Goal: Transaction & Acquisition: Purchase product/service

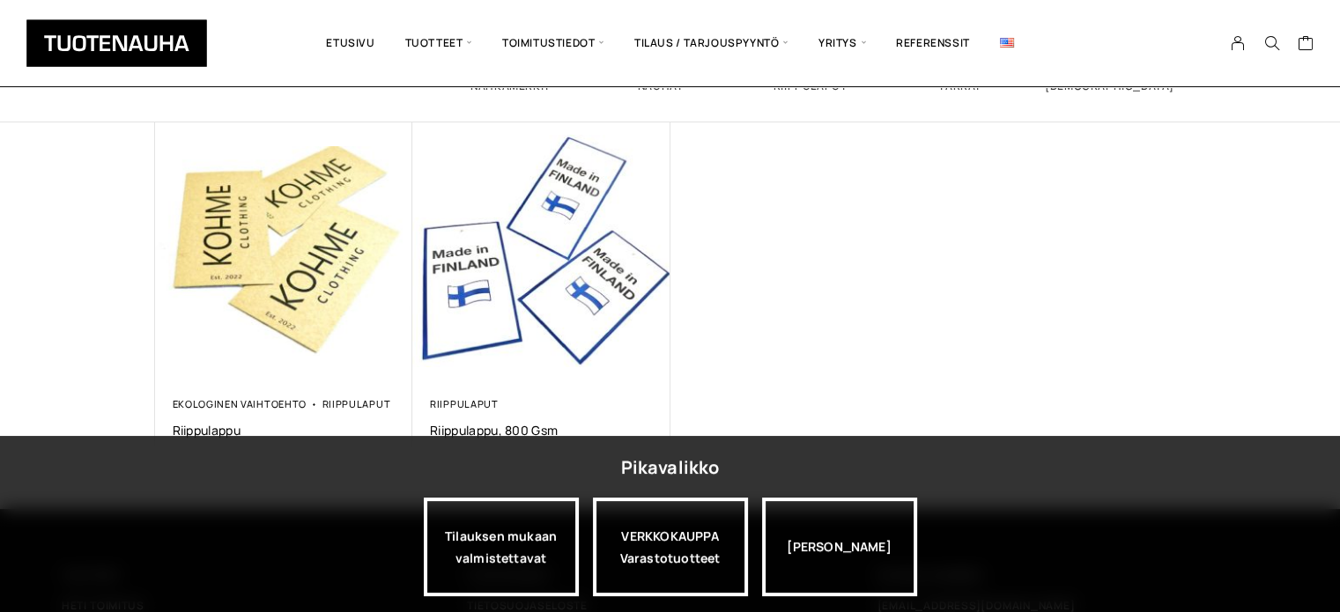
scroll to position [352, 0]
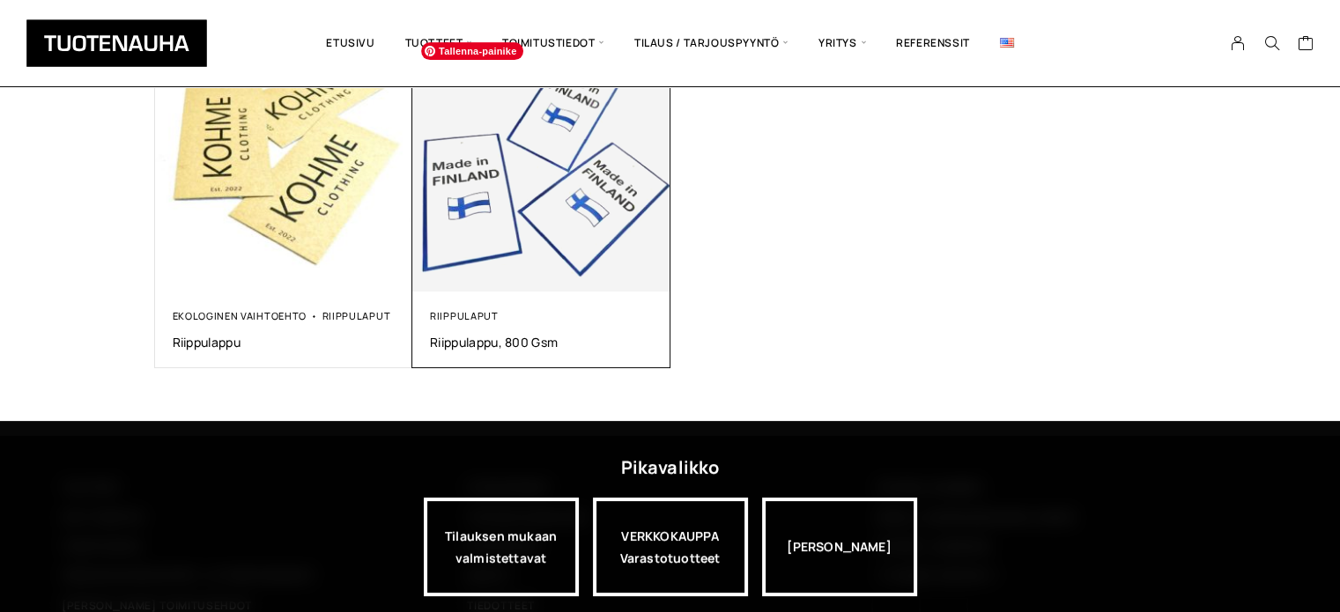
click at [539, 258] on img at bounding box center [541, 163] width 258 height 258
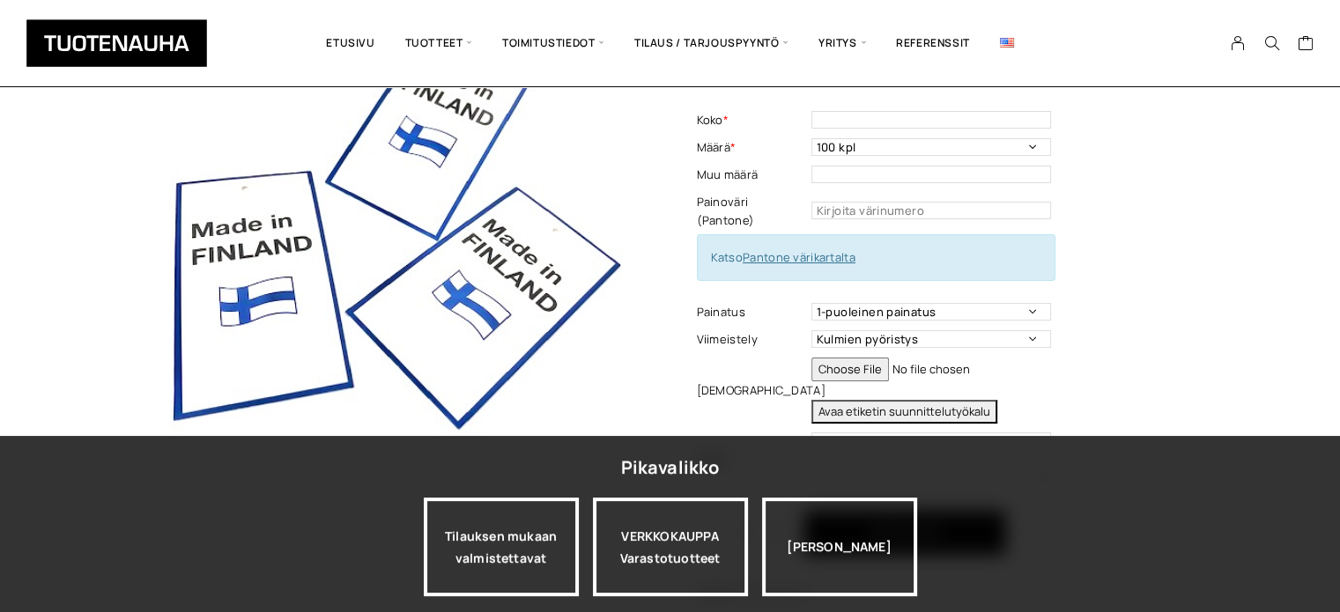
scroll to position [176, 0]
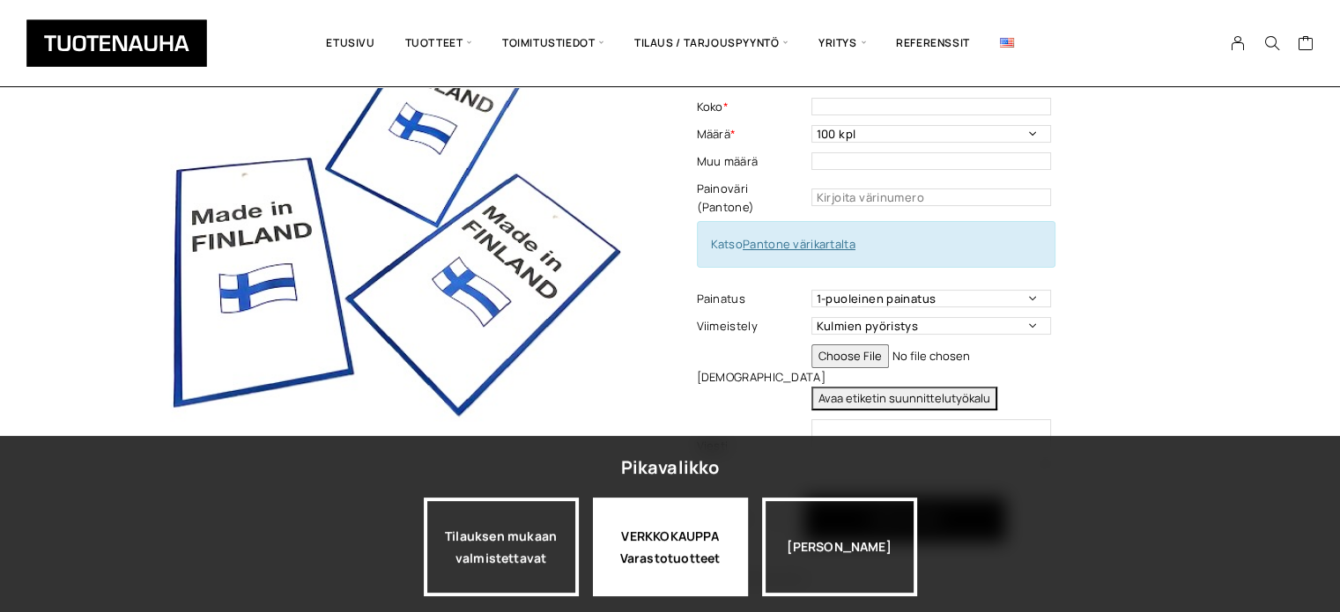
click at [721, 532] on div "VERKKOKAUPPA Varastotuotteet" at bounding box center [670, 547] width 155 height 99
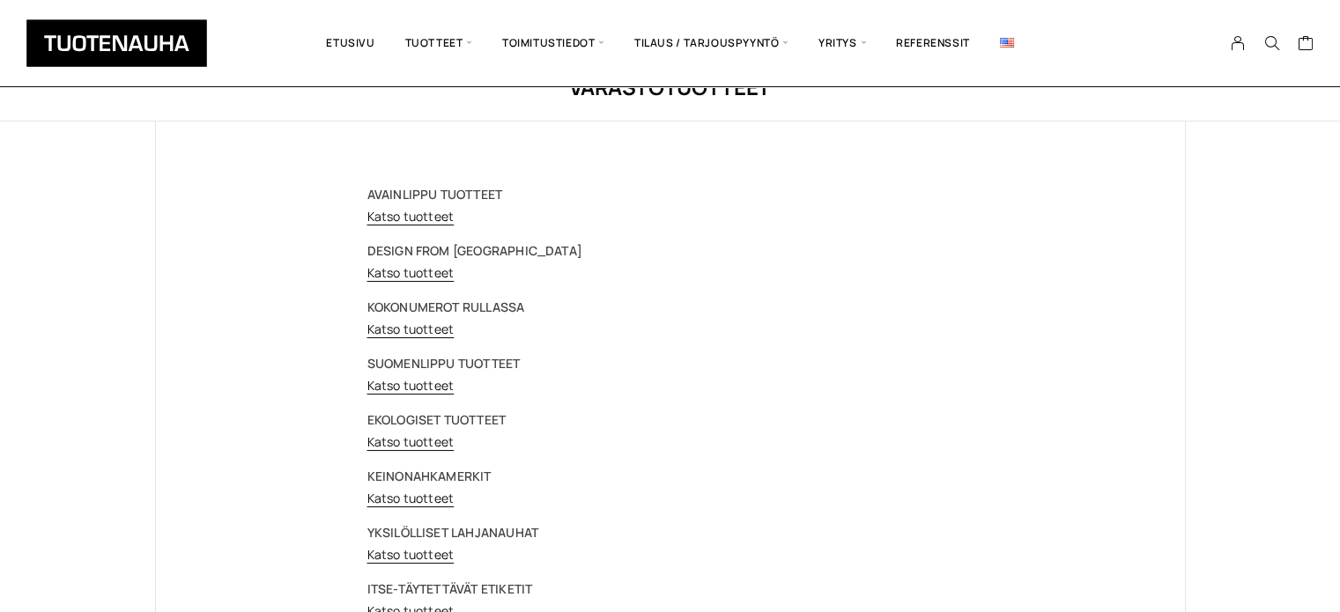
scroll to position [88, 0]
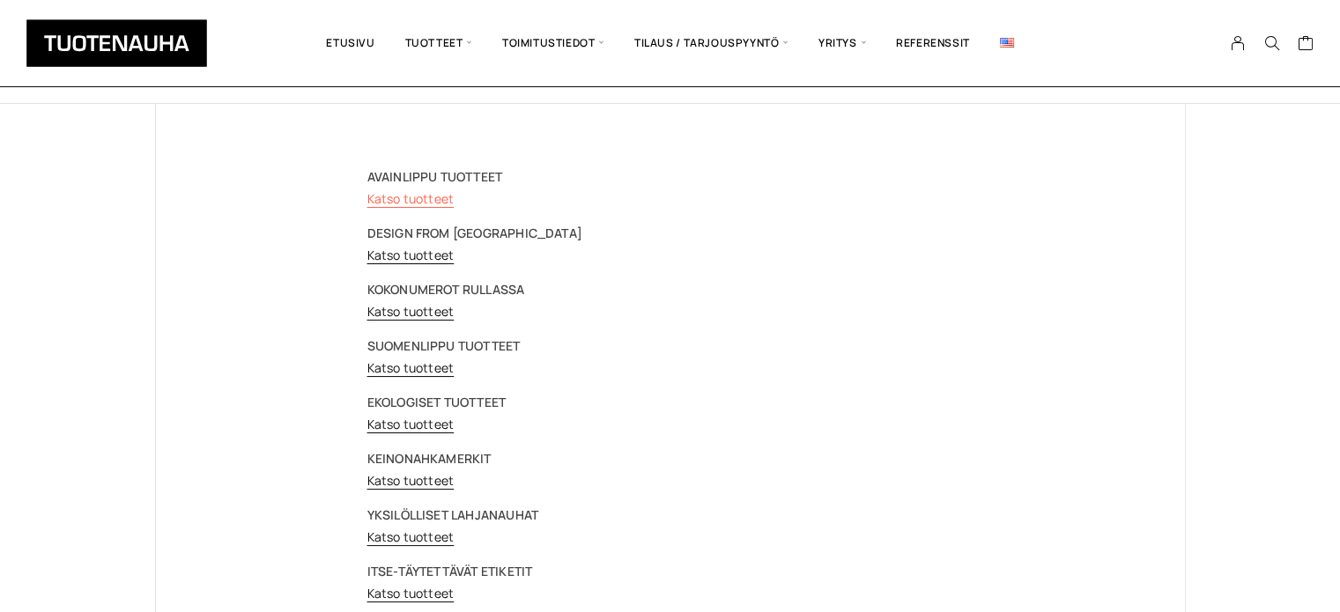
click at [440, 201] on link "Katso tuotteet" at bounding box center [410, 198] width 87 height 17
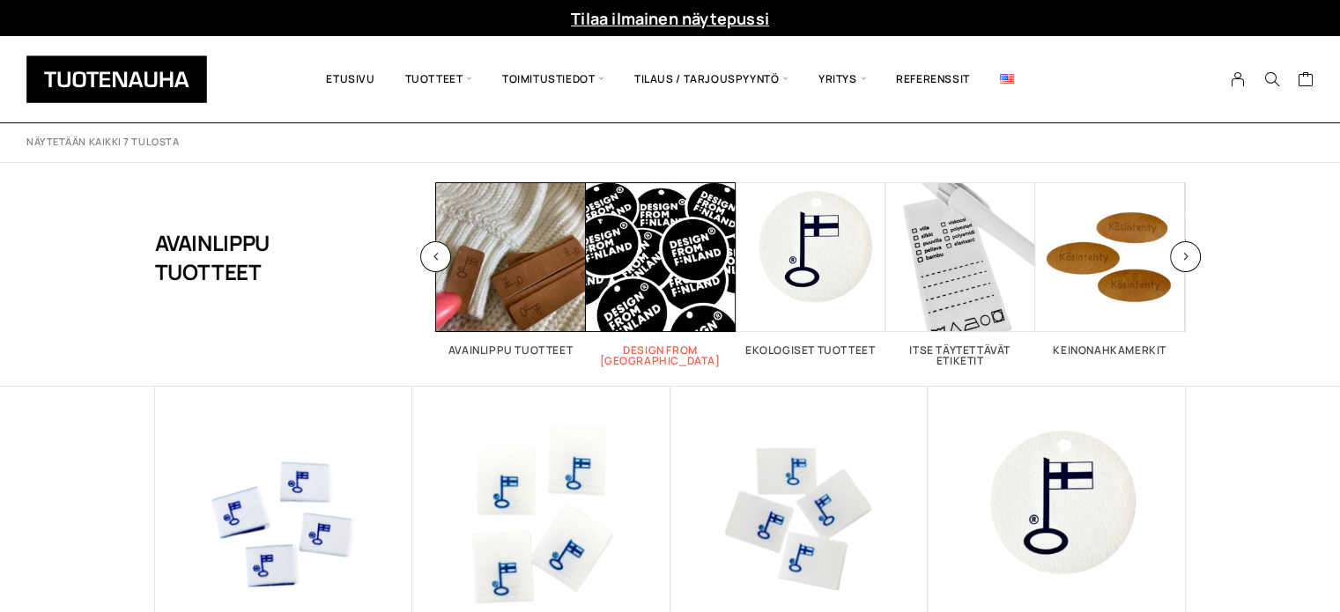
click at [674, 235] on span "Visit product category Design From Finland" at bounding box center [661, 257] width 150 height 150
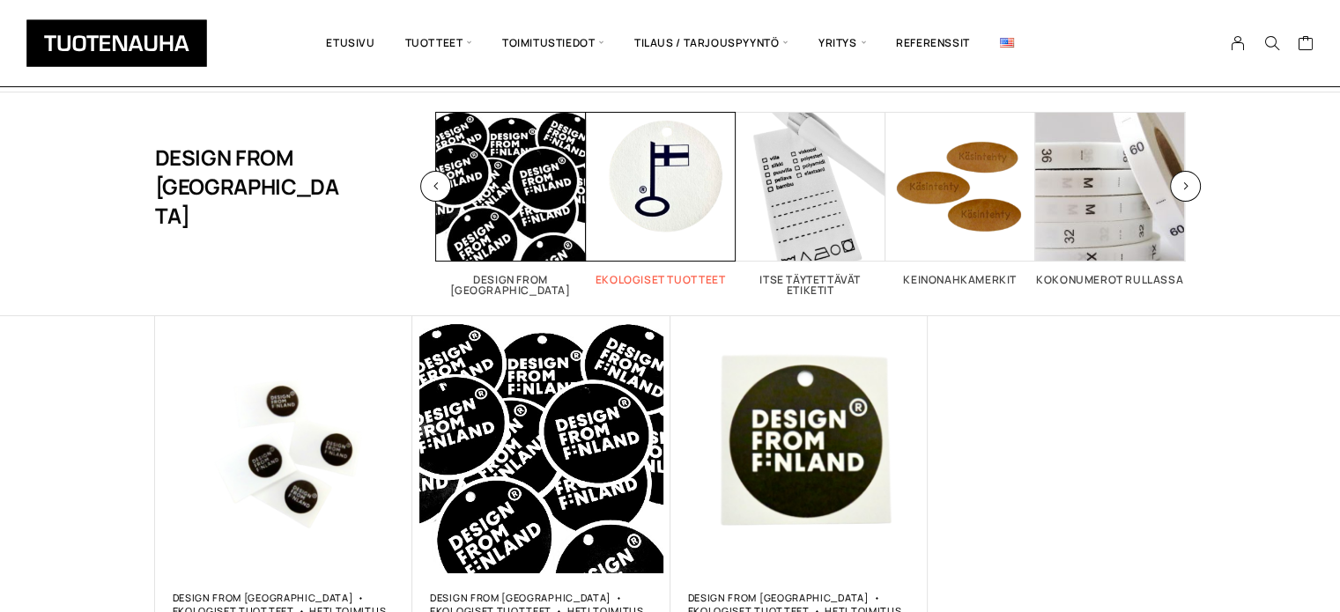
scroll to position [176, 0]
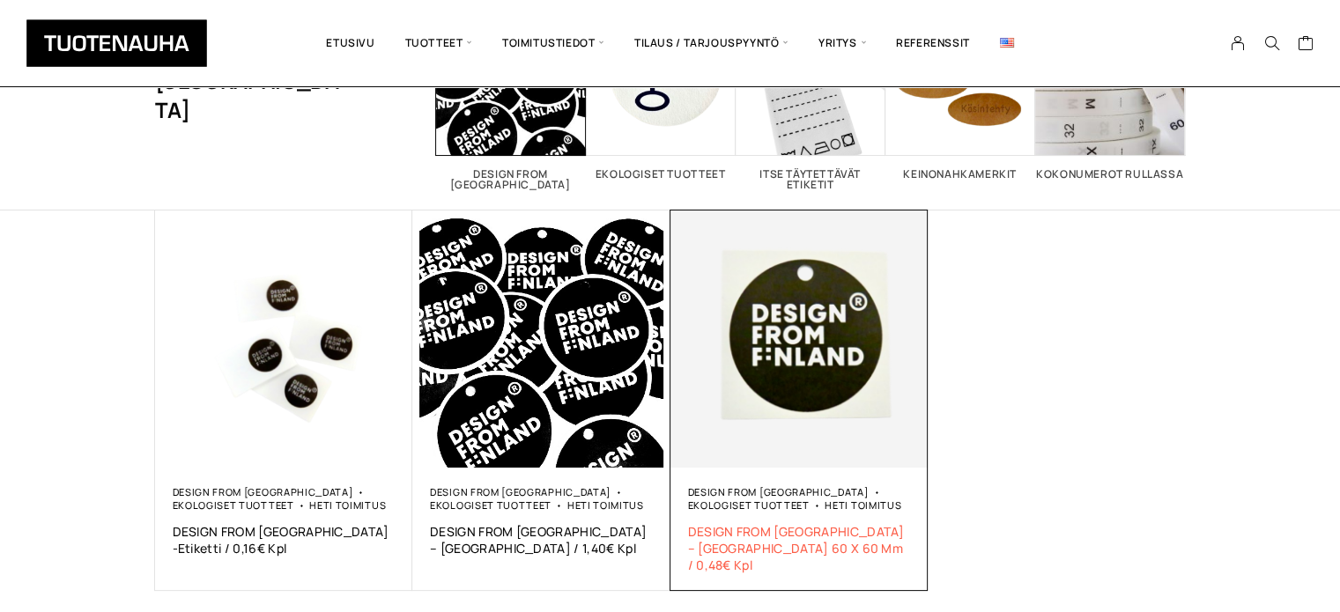
click at [870, 529] on span "DESIGN FROM FINLAND – Riippulappu 60 X 60 Mm / 0,48€ Kpl" at bounding box center [799, 548] width 223 height 50
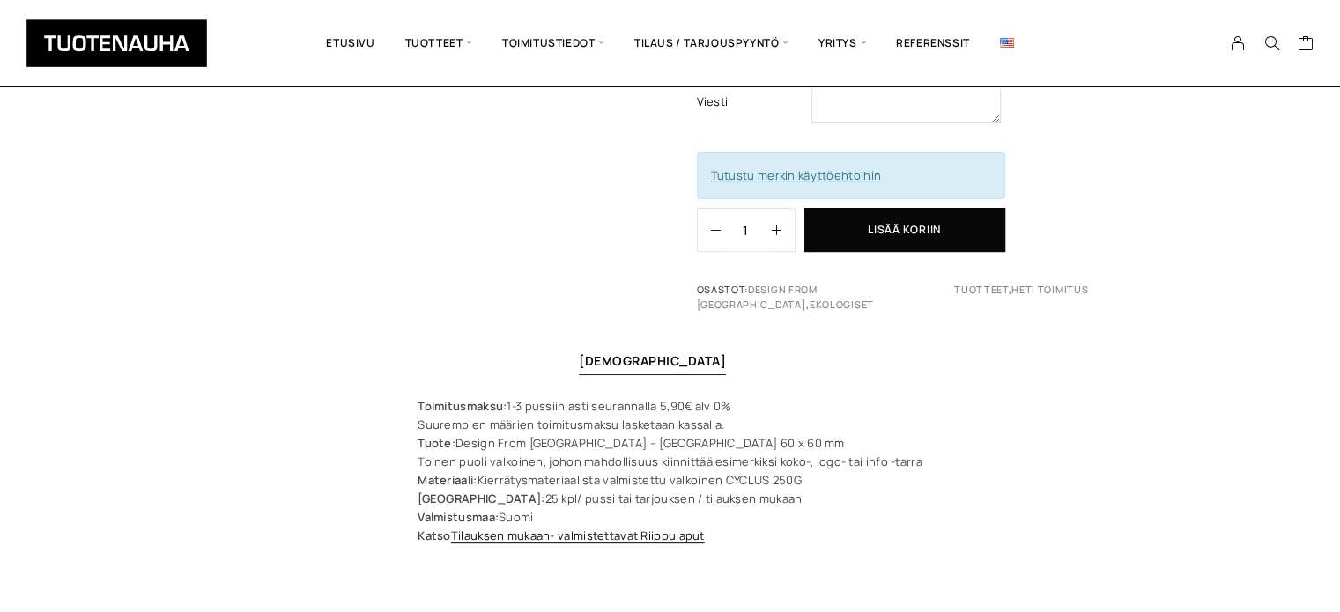
scroll to position [529, 0]
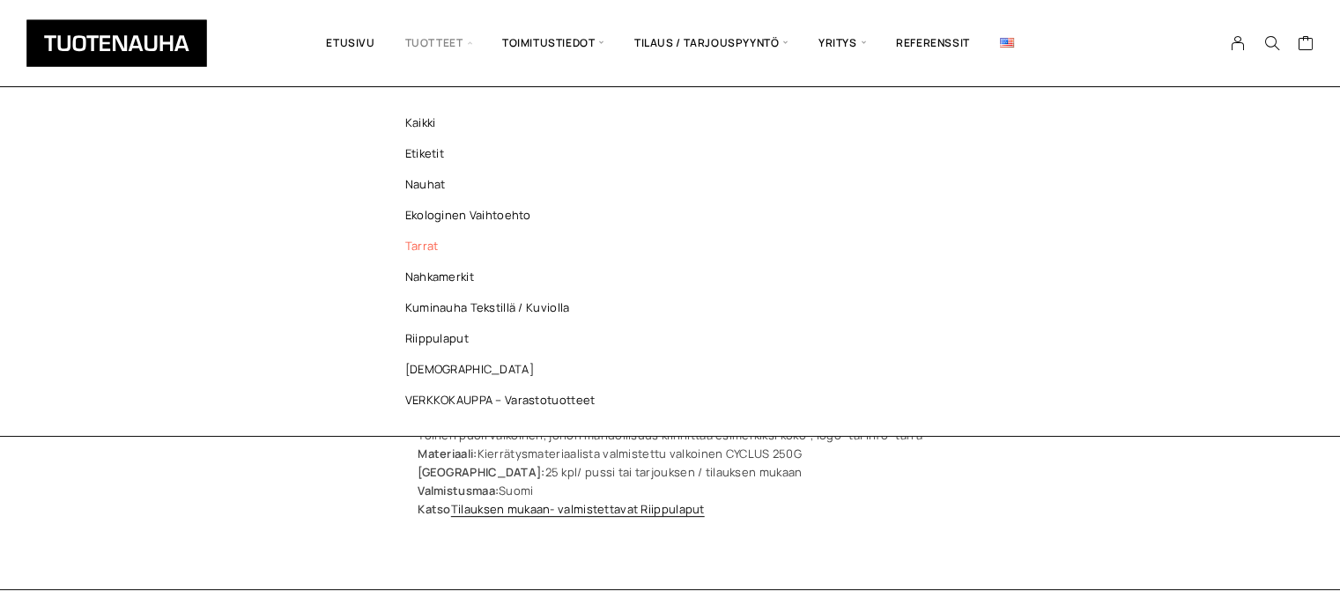
click at [425, 249] on link "Tarrat" at bounding box center [504, 246] width 255 height 31
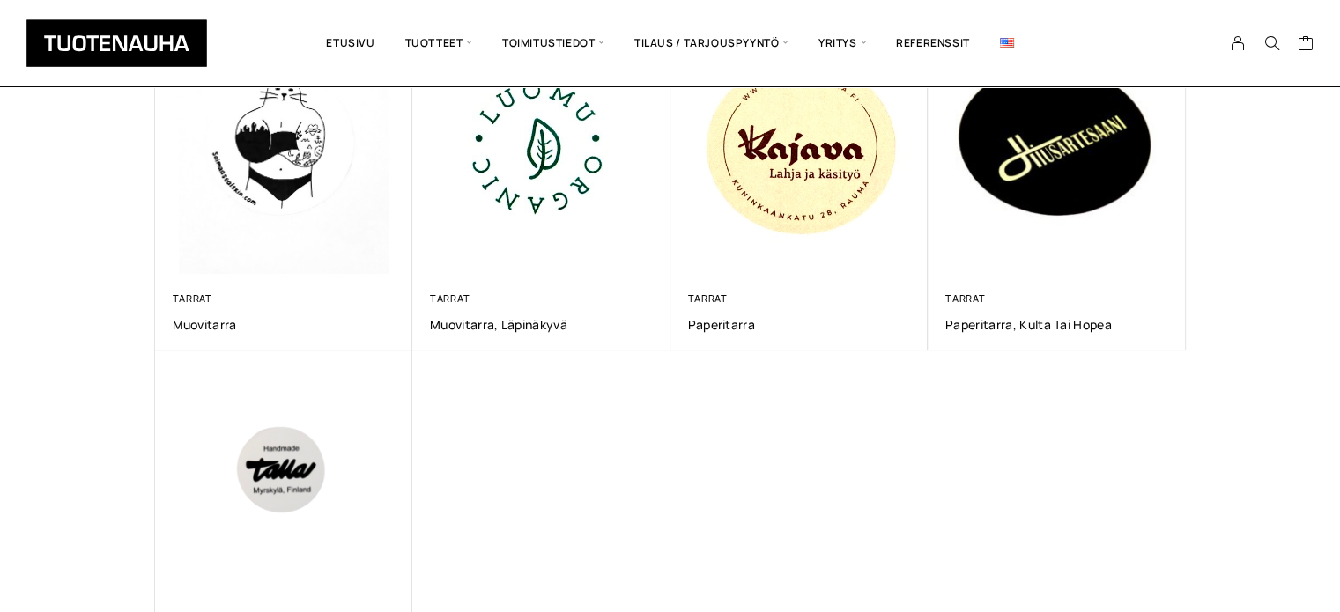
scroll to position [793, 0]
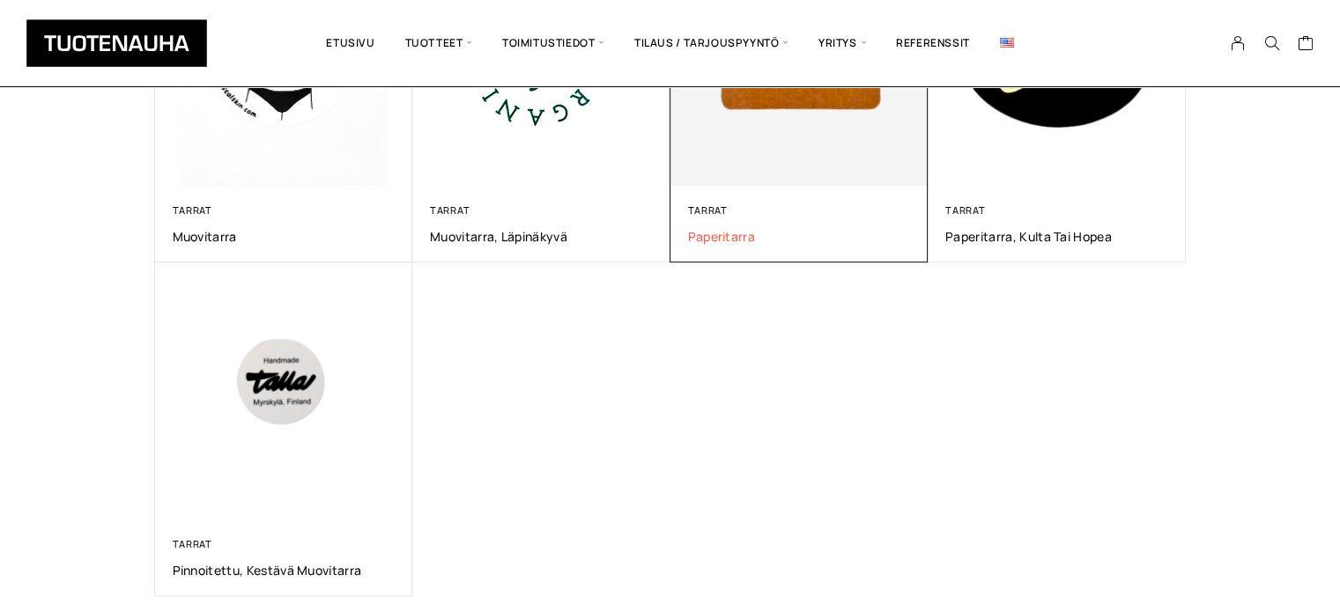
click at [743, 236] on span "Paperitarra" at bounding box center [799, 236] width 223 height 17
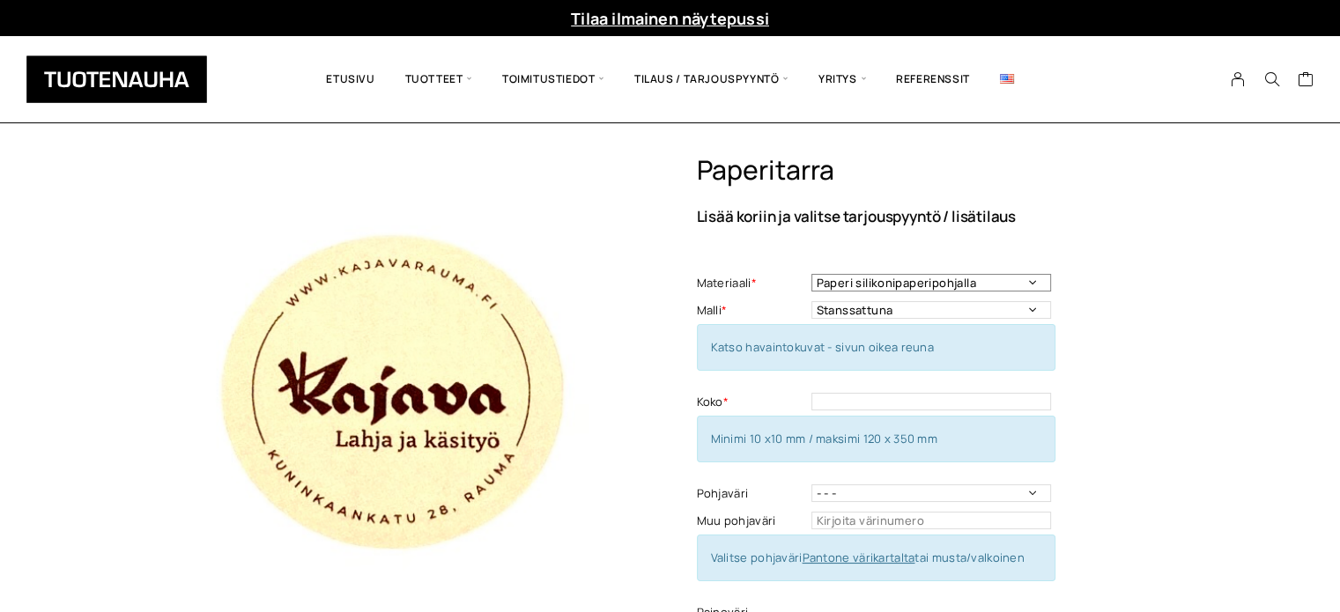
click at [1025, 283] on select "Paperi silikonipaperipohjalla" at bounding box center [931, 283] width 240 height 18
click at [1025, 282] on select "Paperi silikonipaperipohjalla" at bounding box center [931, 283] width 240 height 18
click at [1022, 307] on select "Stanssattuna Irrotushalkiolla" at bounding box center [931, 310] width 240 height 18
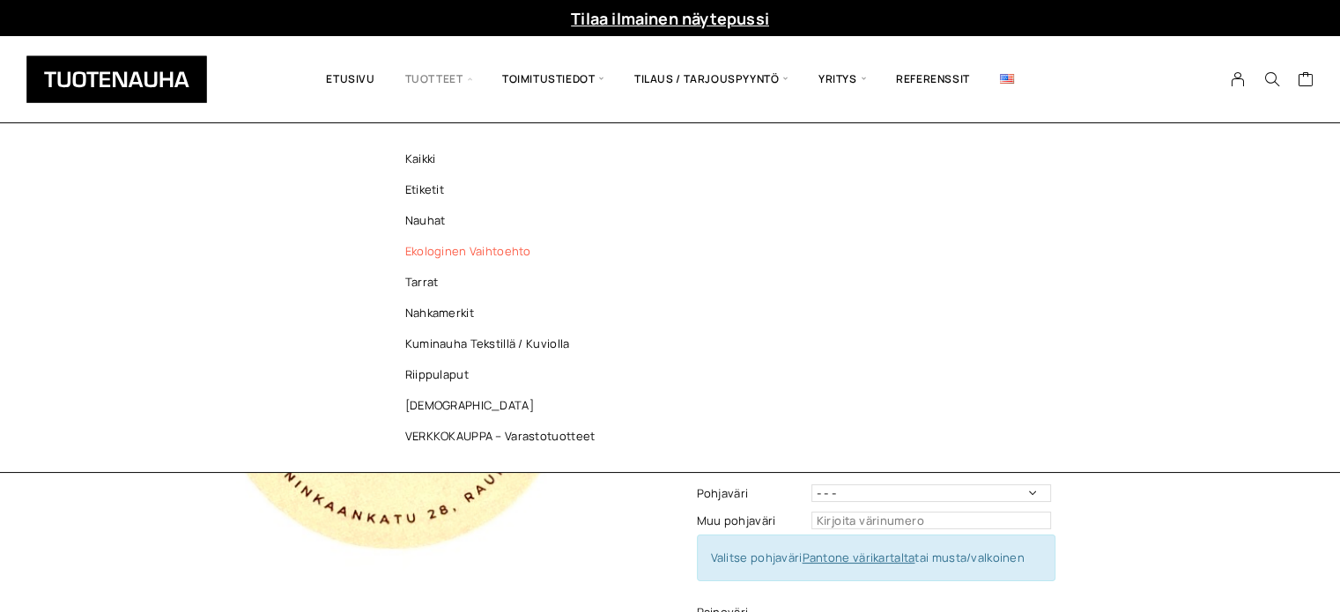
click at [483, 244] on link "Ekologinen vaihtoehto" at bounding box center [504, 251] width 255 height 31
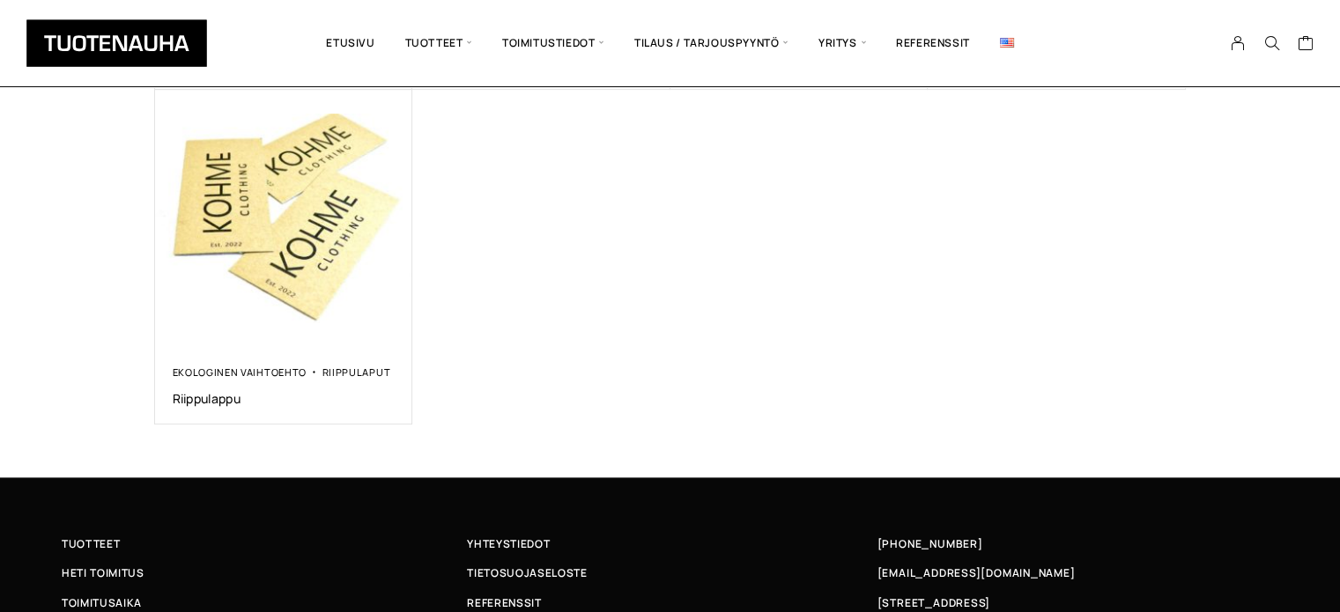
scroll to position [705, 0]
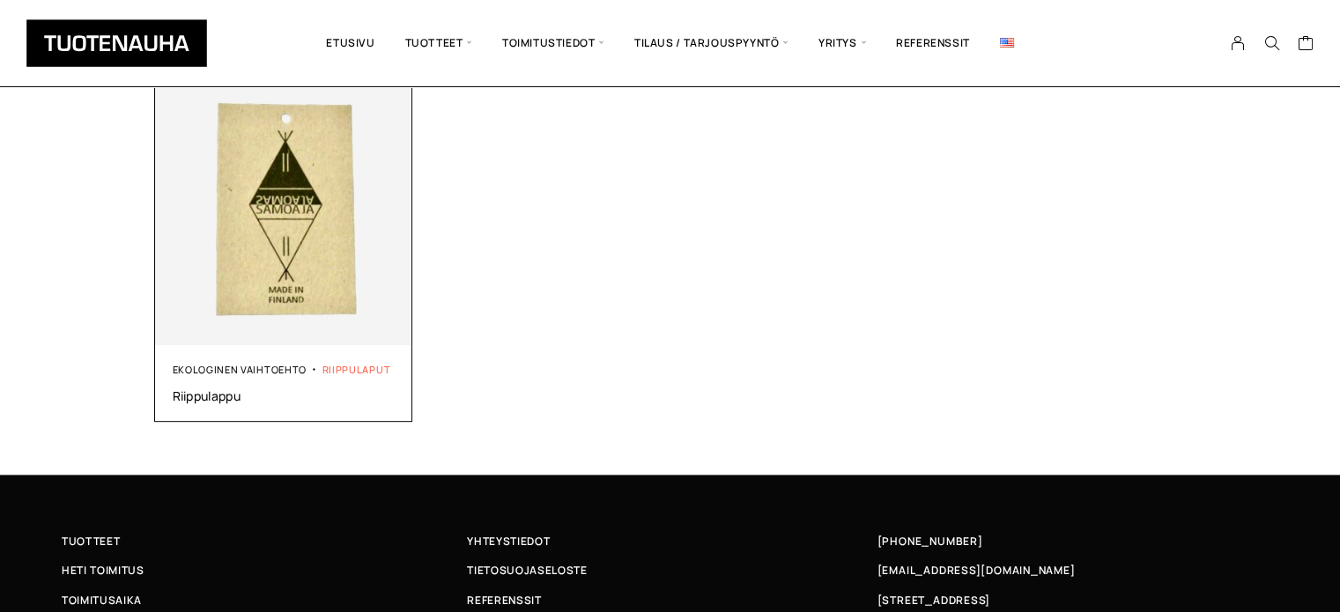
click at [352, 370] on link "Riippulaput" at bounding box center [356, 369] width 69 height 13
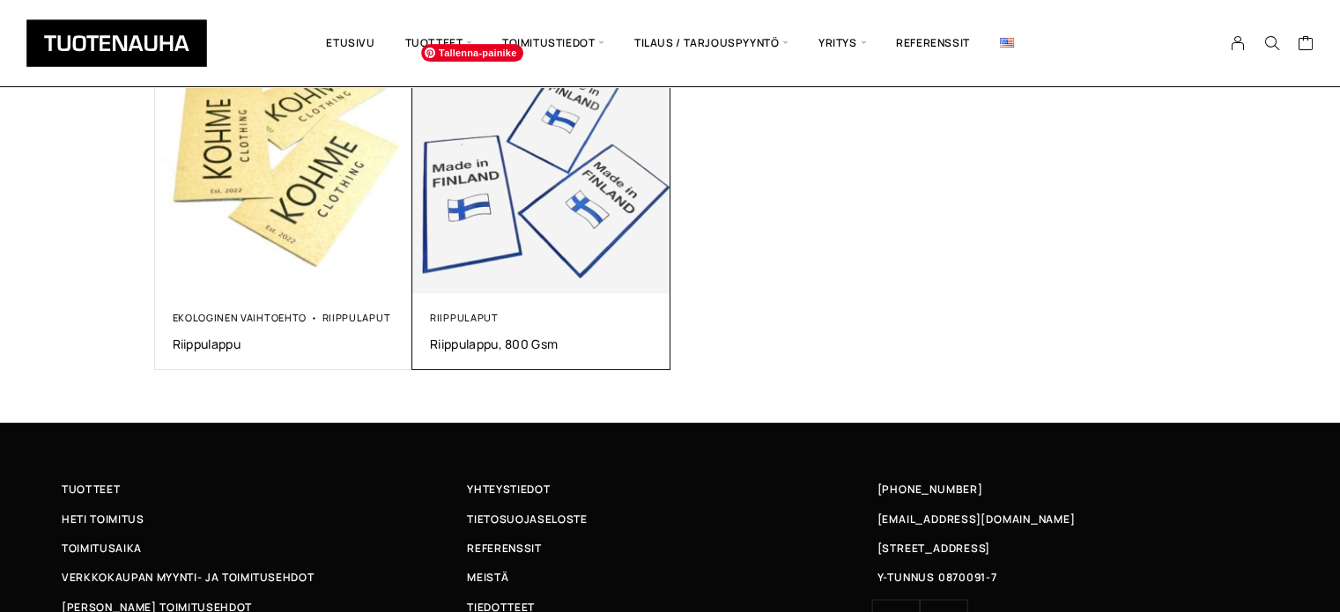
scroll to position [352, 0]
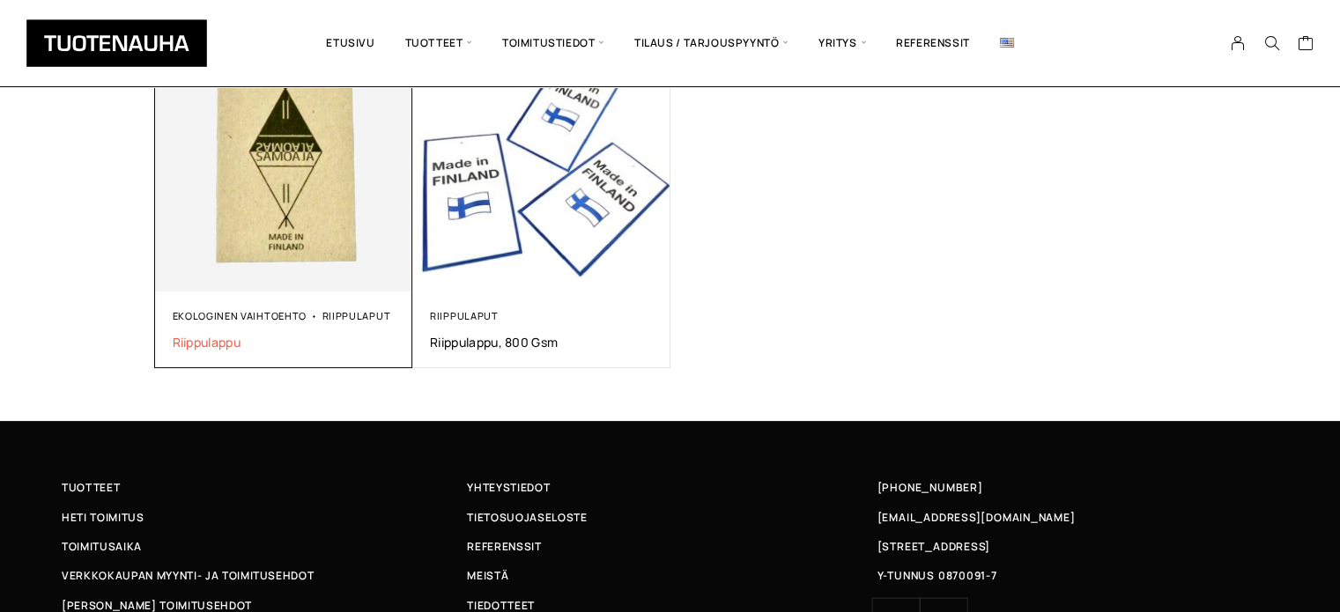
click at [243, 336] on span "Riippulappu" at bounding box center [284, 342] width 223 height 17
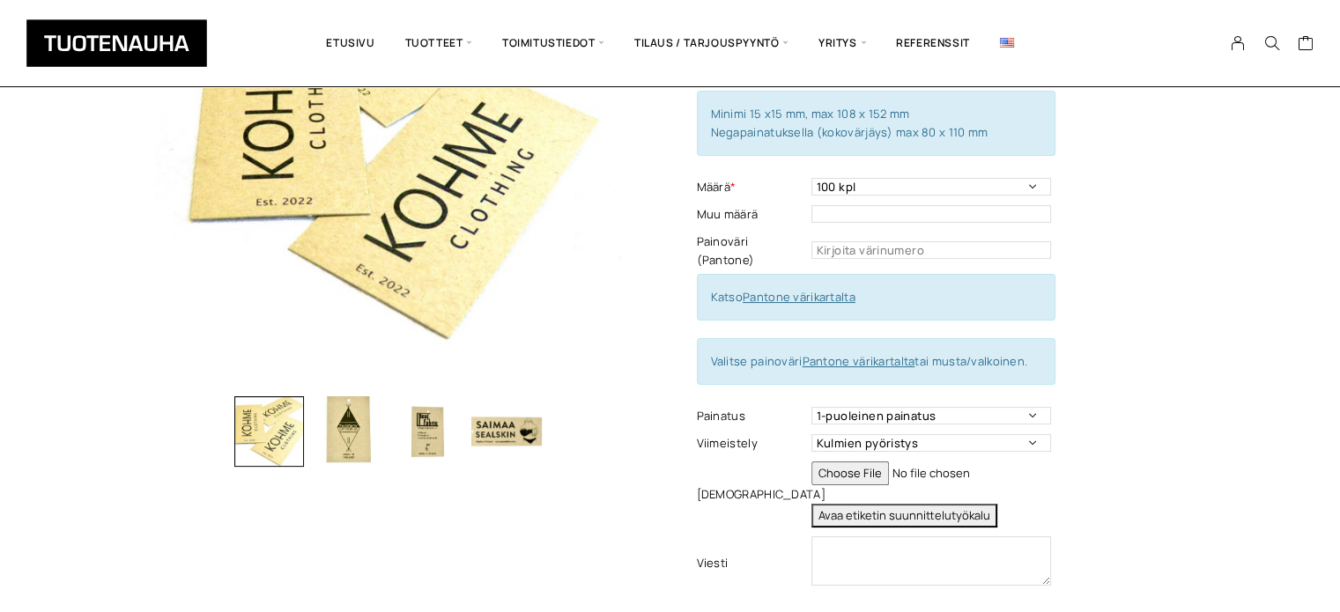
scroll to position [264, 0]
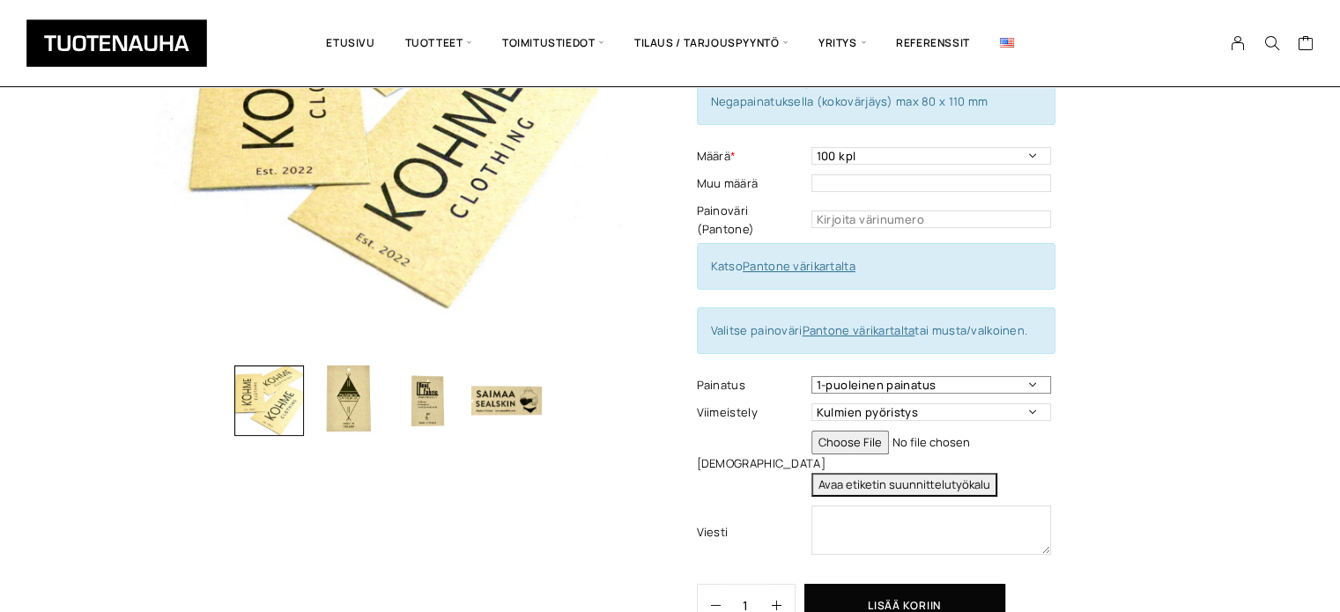
click at [1028, 376] on select "1-puoleinen painatus 2-puoleinen painatus" at bounding box center [931, 385] width 240 height 18
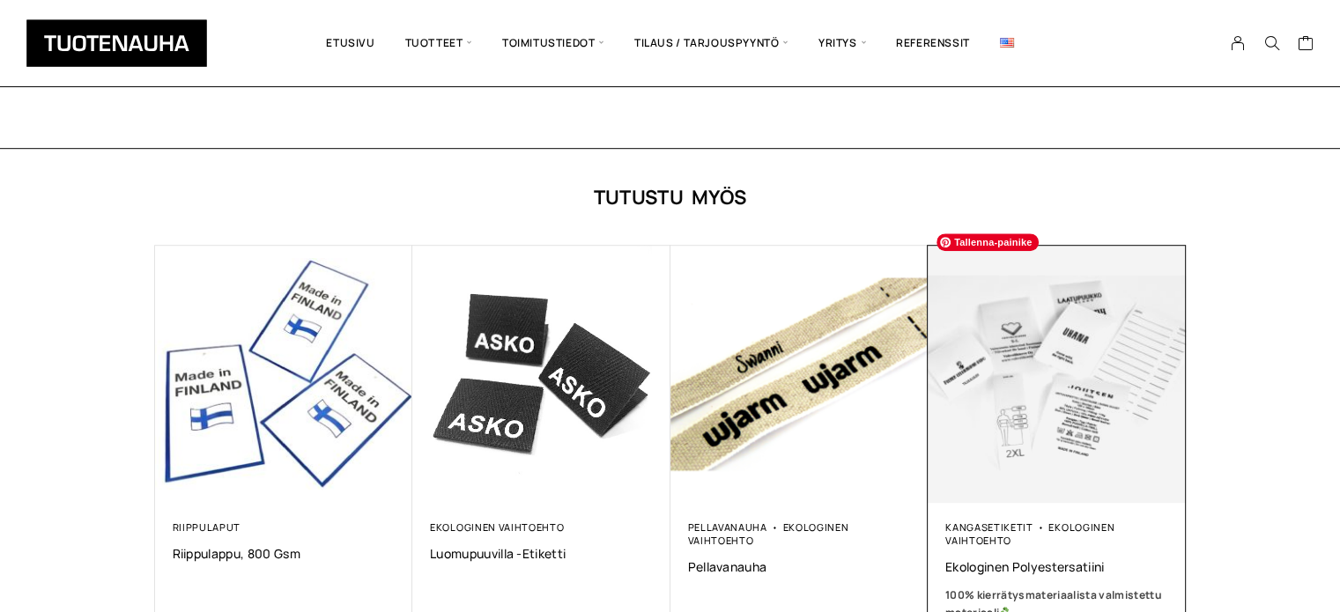
scroll to position [1321, 0]
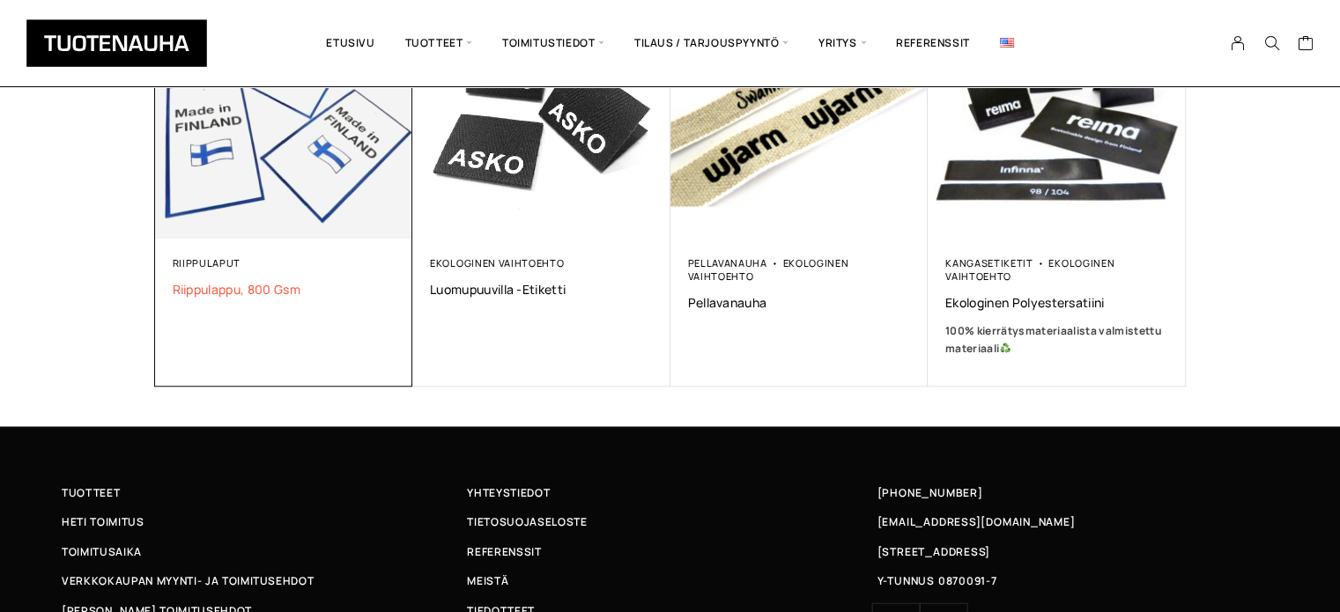
click at [261, 281] on span "Riippulappu, 800 gsm" at bounding box center [284, 289] width 223 height 17
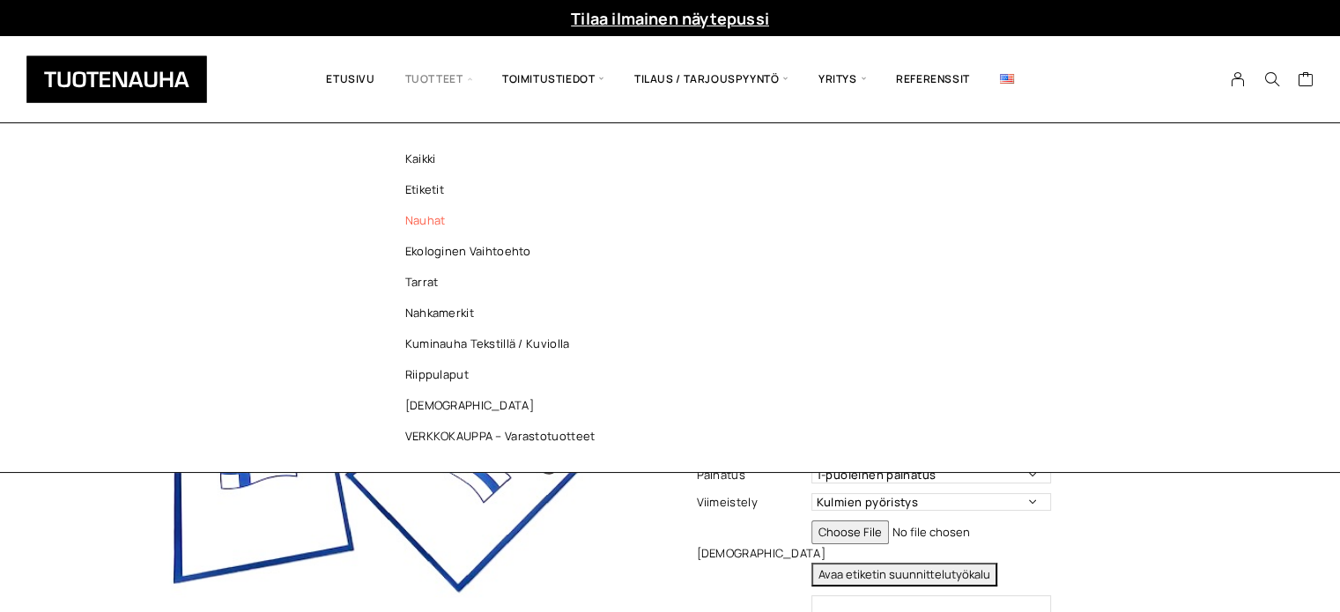
click at [434, 225] on link "Nauhat" at bounding box center [504, 220] width 255 height 31
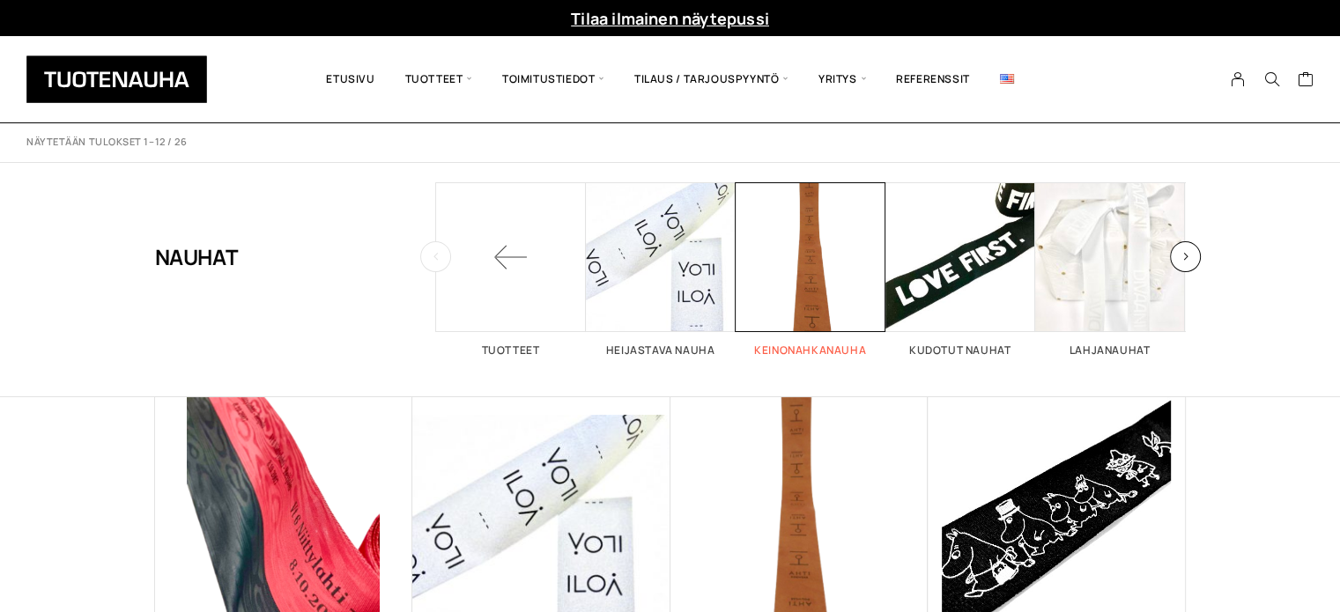
click at [785, 295] on span "Visit product category Keinonahkanauha" at bounding box center [811, 257] width 150 height 150
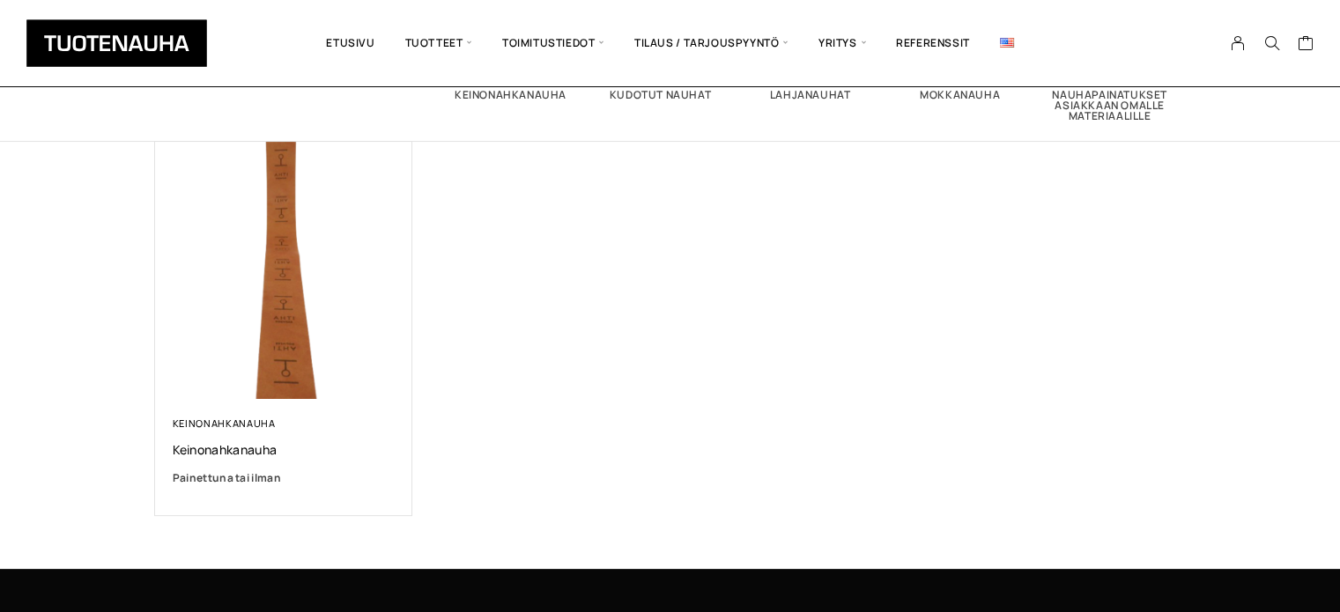
scroll to position [264, 0]
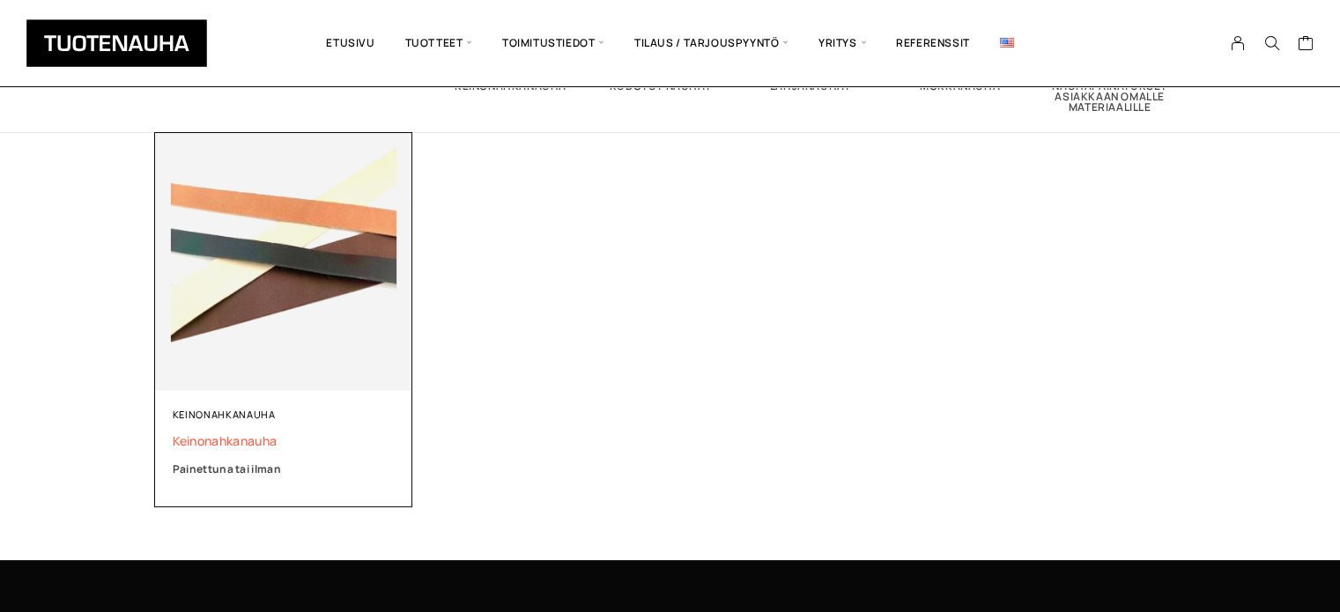
click at [258, 438] on span "Keinonahkanauha" at bounding box center [284, 441] width 223 height 17
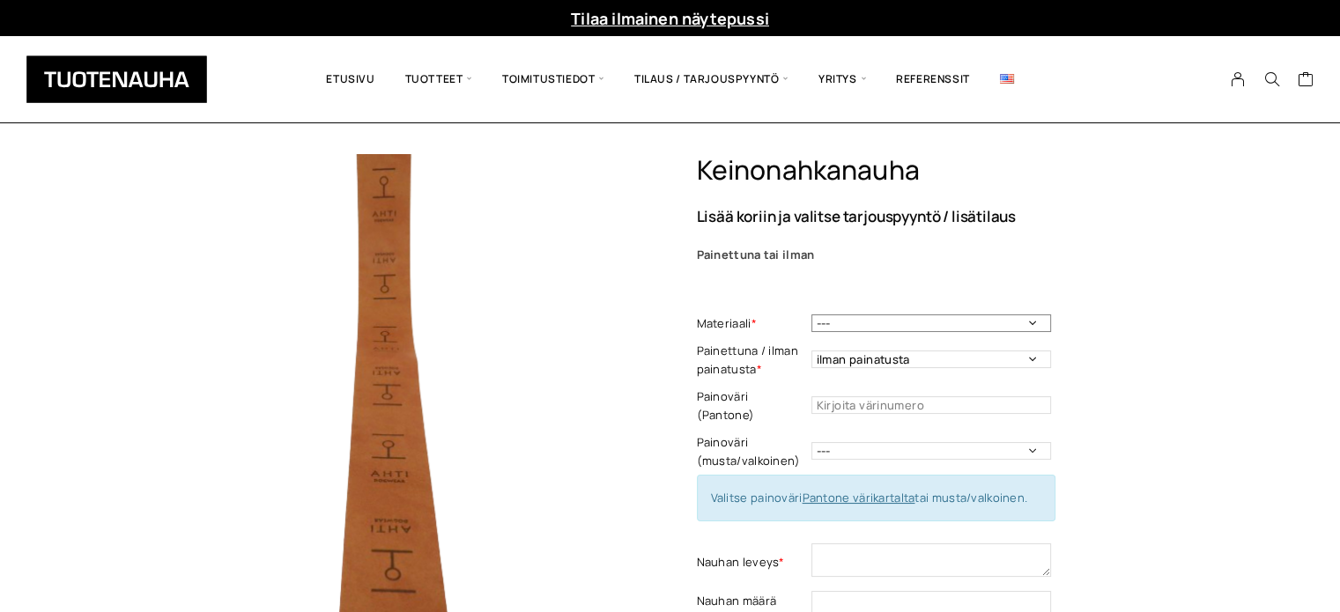
click at [920, 320] on select "--- 0,6 mm vaalea beige 0,6 mm keskiruskea 0,6 mm tummaruskea 0,6 mm musta" at bounding box center [931, 323] width 240 height 18
click at [928, 376] on div "Materiaali * --- 0,6 mm vaalea beige 0,6 mm keskiruskea 0,6 mm tummaruskea 0,6 …" at bounding box center [876, 555] width 359 height 490
click at [928, 328] on select "--- 0,6 mm vaalea beige 0,6 mm keskiruskea 0,6 mm tummaruskea 0,6 mm musta" at bounding box center [931, 323] width 240 height 18
select select "0,6 mm keskiruskea"
click at [811, 314] on select "--- 0,6 mm vaalea beige 0,6 mm keskiruskea 0,6 mm tummaruskea 0,6 mm musta" at bounding box center [931, 323] width 240 height 18
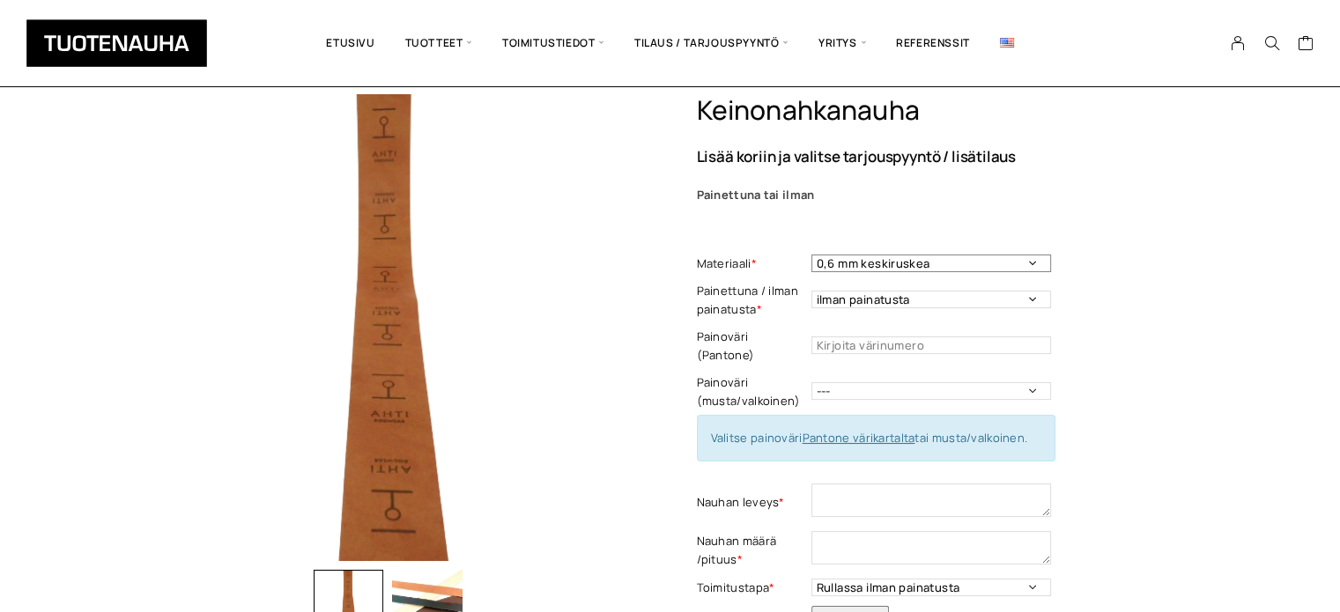
scroll to position [88, 0]
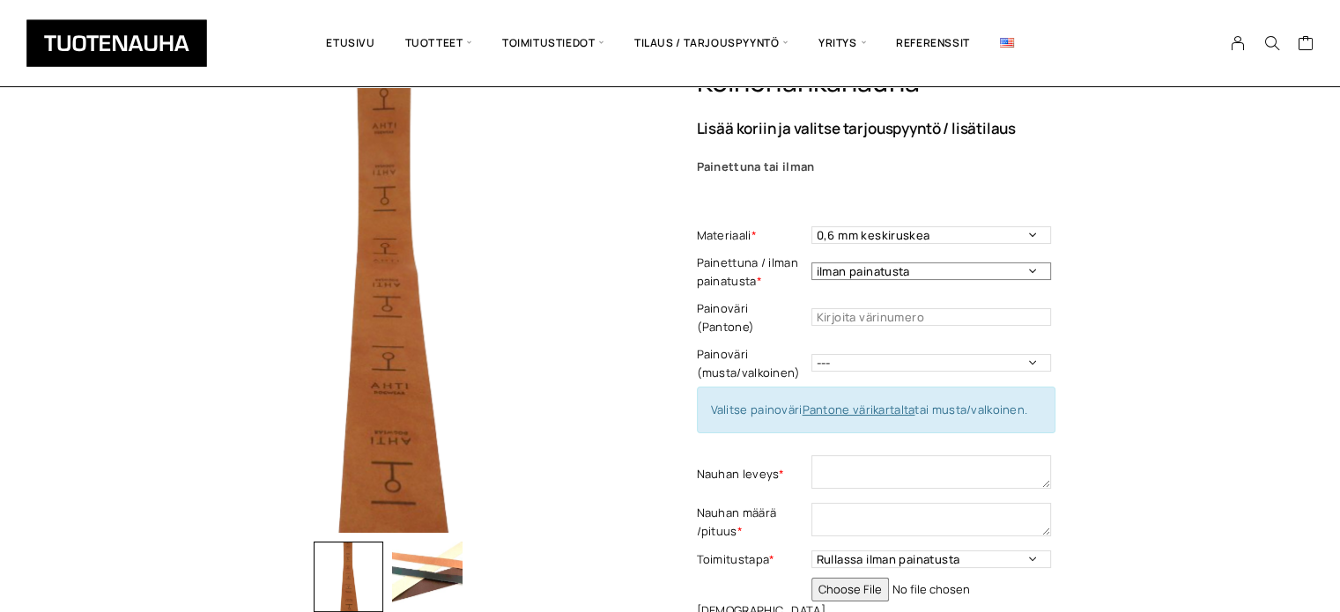
click at [1010, 277] on select "ilman painatusta Painettuna : polttopainatus Painettuna: väripainatus /1 väri" at bounding box center [931, 272] width 240 height 18
select select "Painettuna : polttopainatus"
click at [811, 263] on select "ilman painatusta Painettuna : polttopainatus Painettuna: väripainatus /1 väri" at bounding box center [931, 272] width 240 height 18
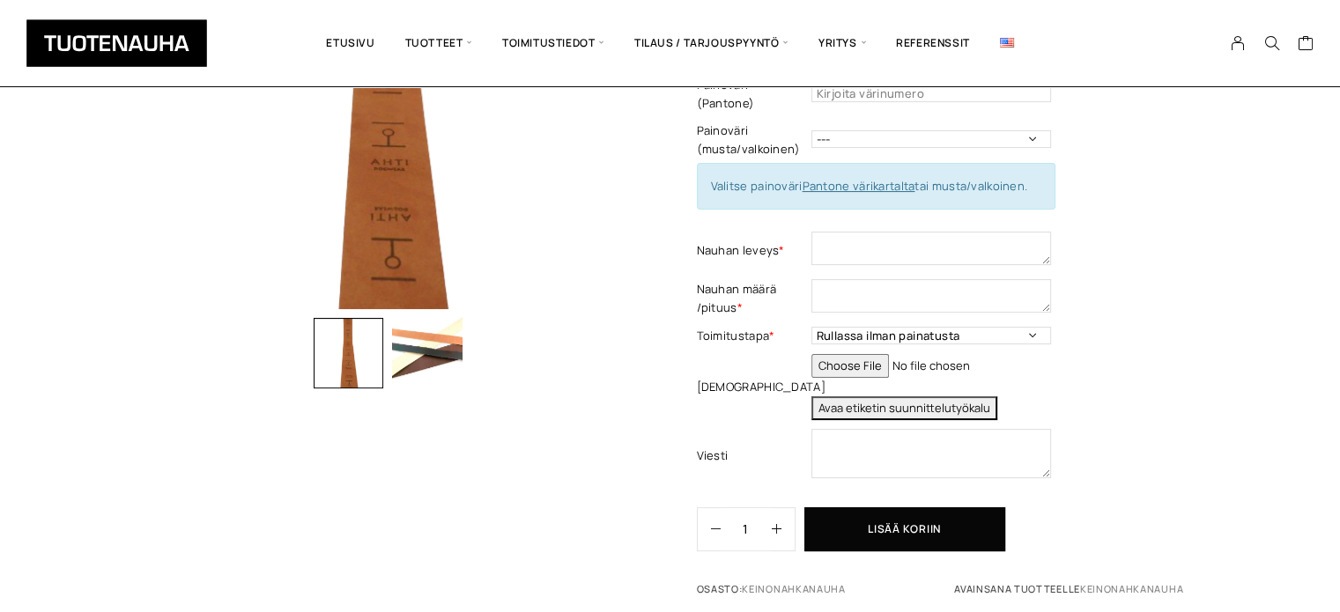
scroll to position [352, 0]
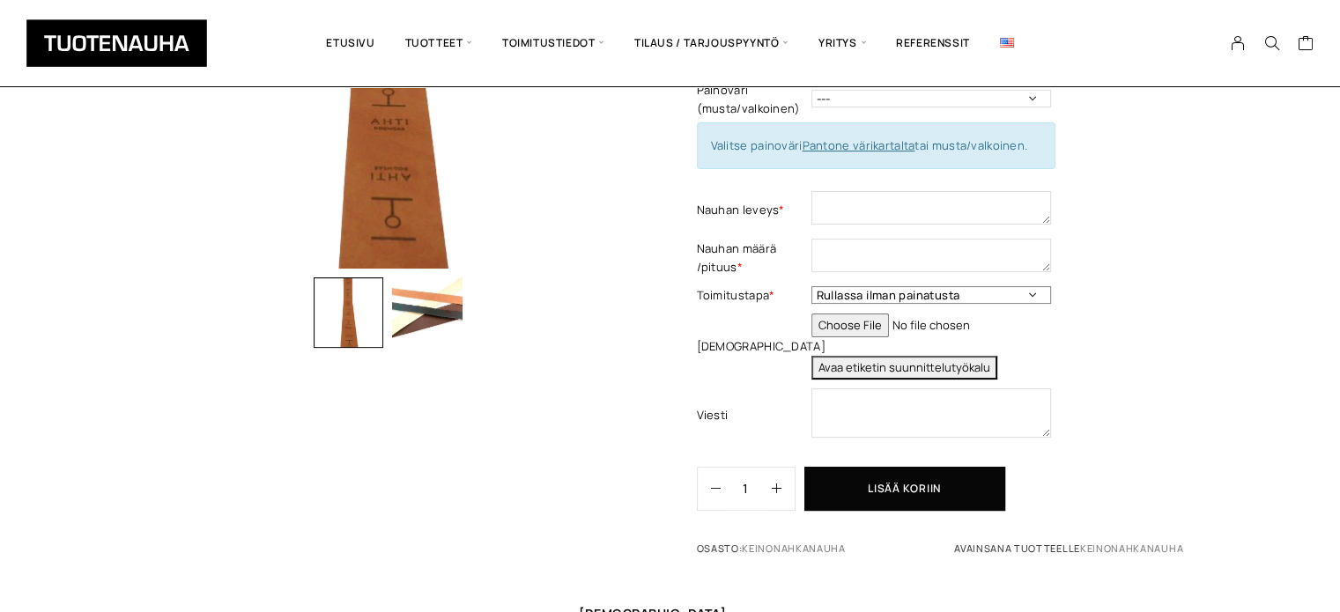
click at [1039, 286] on select "Rullassa ilman painatusta Rullassa painettuna leikkuumerkein Rullassa painettun…" at bounding box center [931, 295] width 240 height 18
select select "Rullassa painettuna leikkuumerkein"
click at [811, 286] on select "Rullassa ilman painatusta Rullassa painettuna leikkuumerkein Rullassa painettun…" at bounding box center [931, 295] width 240 height 18
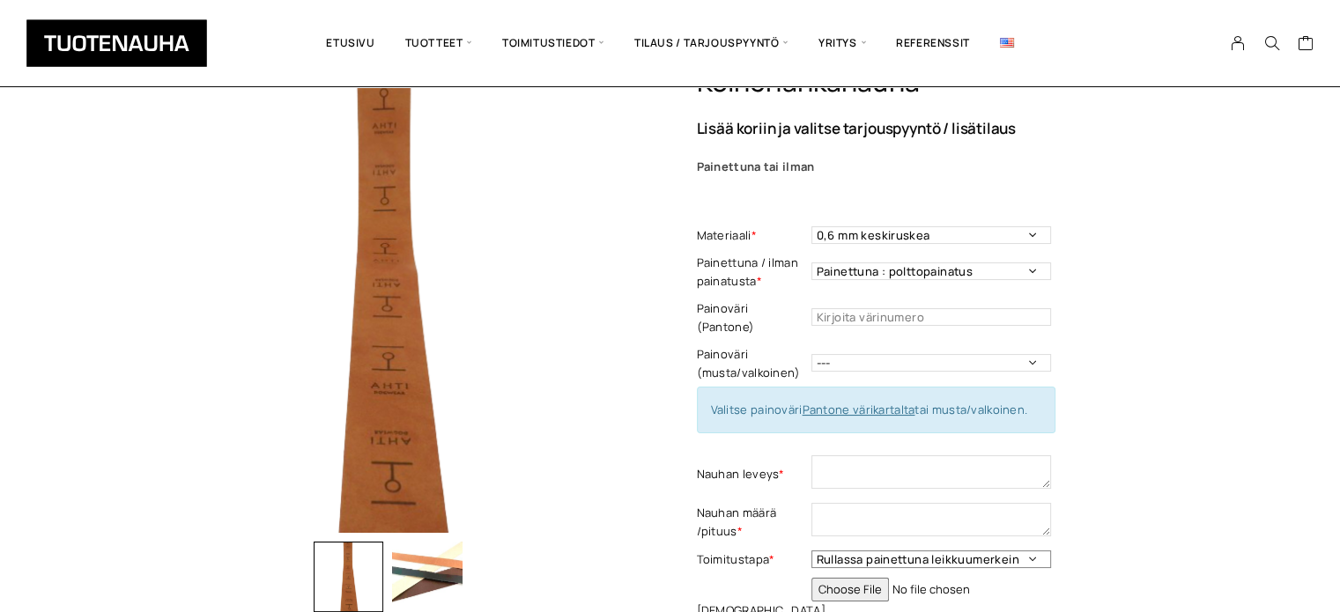
scroll to position [0, 0]
